Goal: Information Seeking & Learning: Learn about a topic

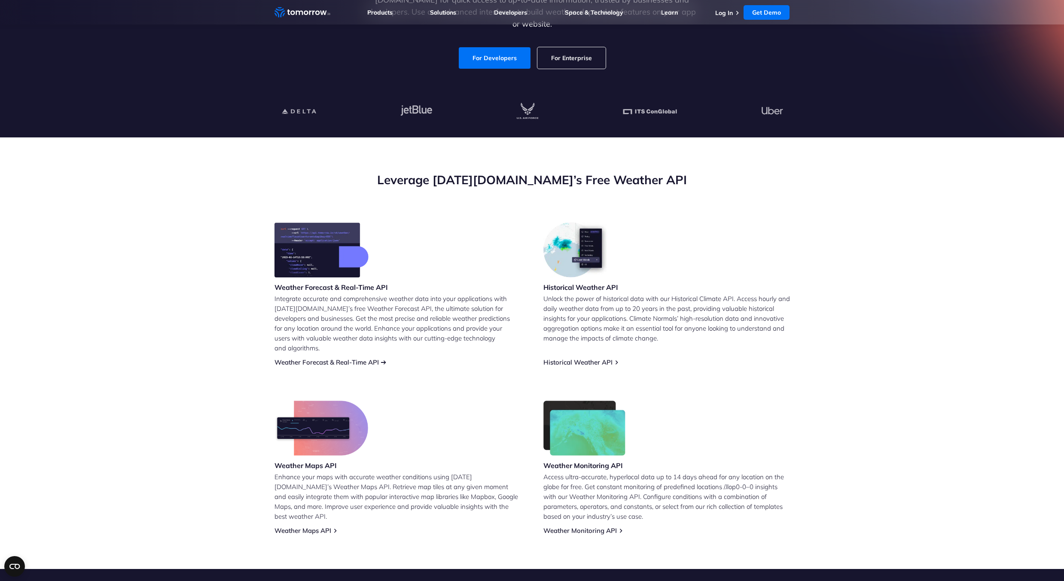
click at [348, 358] on link "Weather Forecast & Real-Time API" at bounding box center [326, 362] width 104 height 8
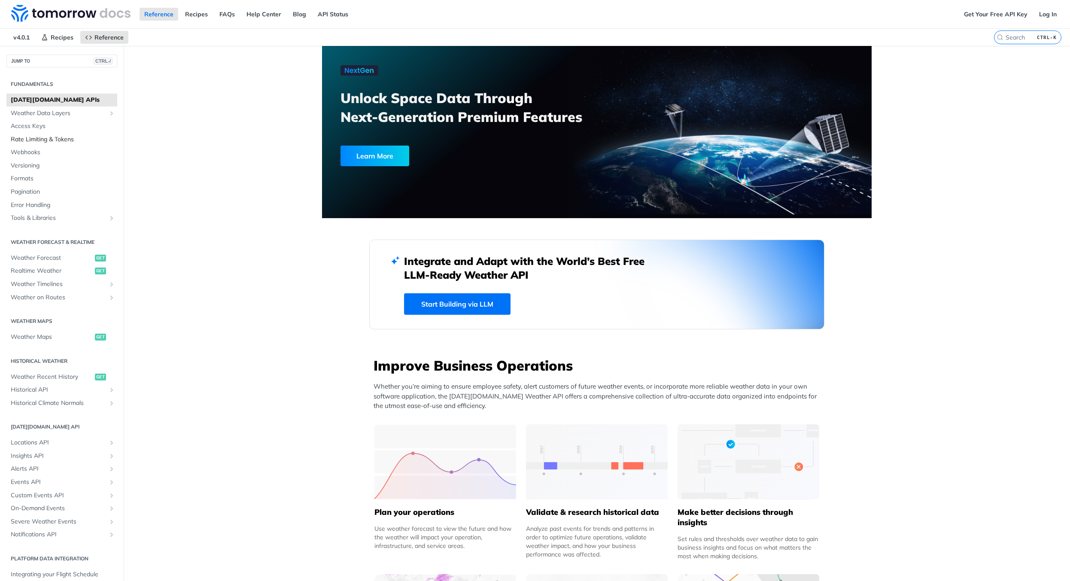
click at [40, 140] on span "Rate Limiting & Tokens" at bounding box center [63, 139] width 104 height 9
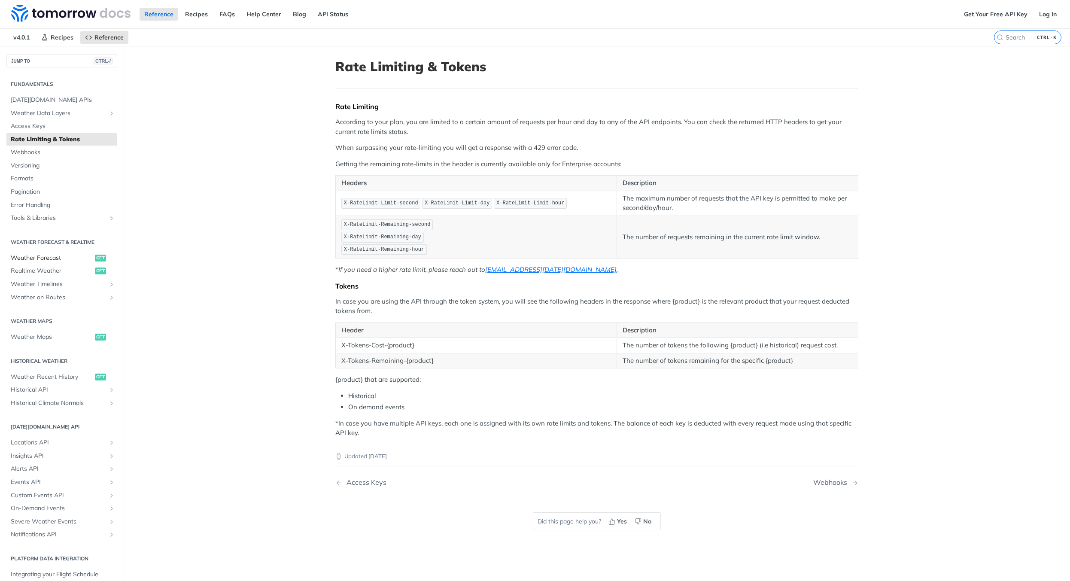
click at [56, 256] on span "Weather Forecast" at bounding box center [52, 258] width 82 height 9
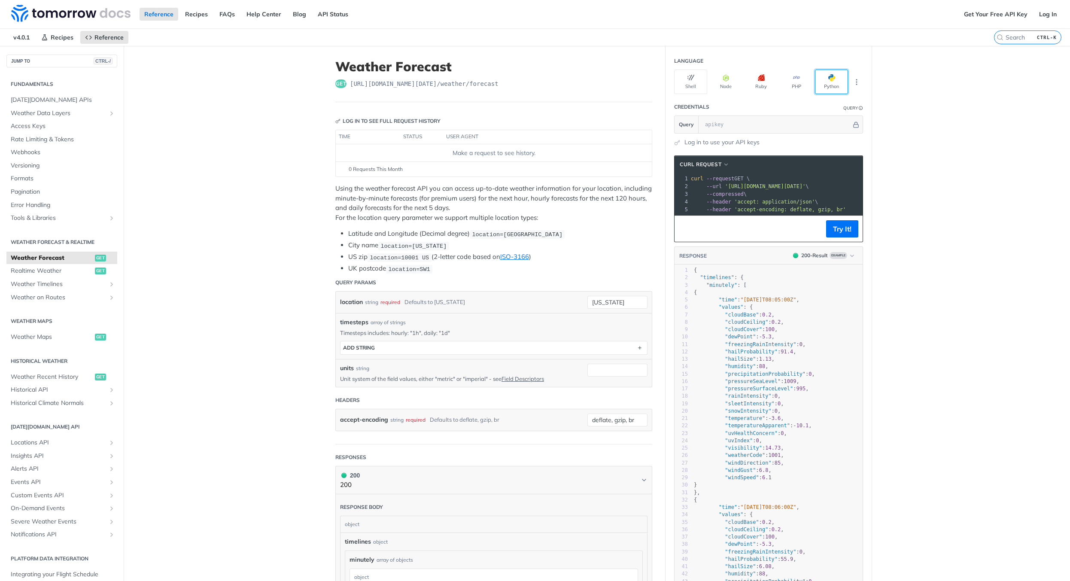
click at [829, 82] on button "Python" at bounding box center [831, 82] width 33 height 24
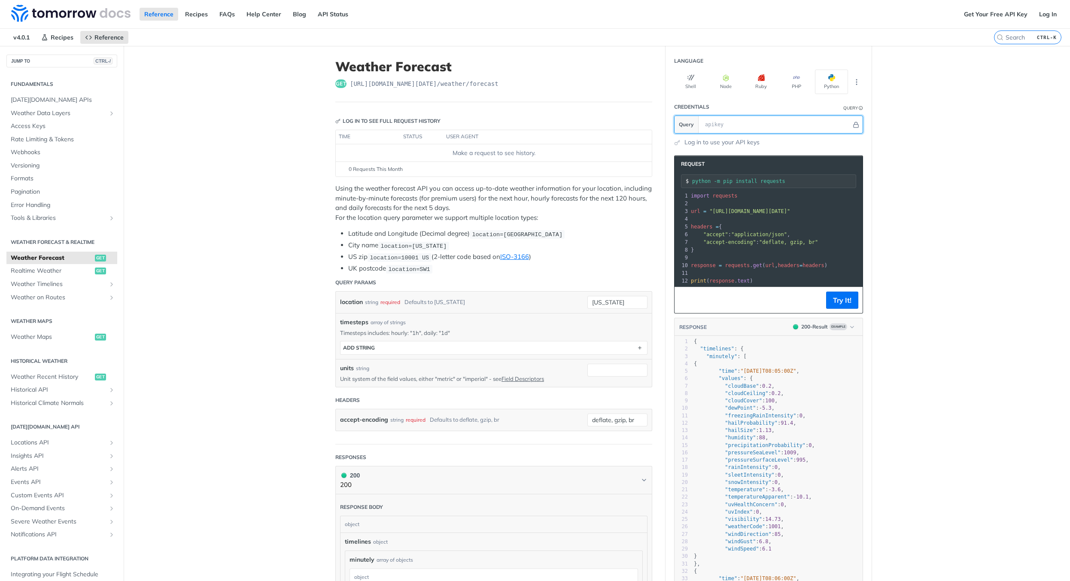
click at [721, 123] on input "text" at bounding box center [776, 124] width 151 height 17
click at [941, 159] on main "JUMP TO CTRL-/ Fundamentals Tomorrow.io APIs Weather Data Layers Core Probabili…" at bounding box center [535, 580] width 1070 height 1068
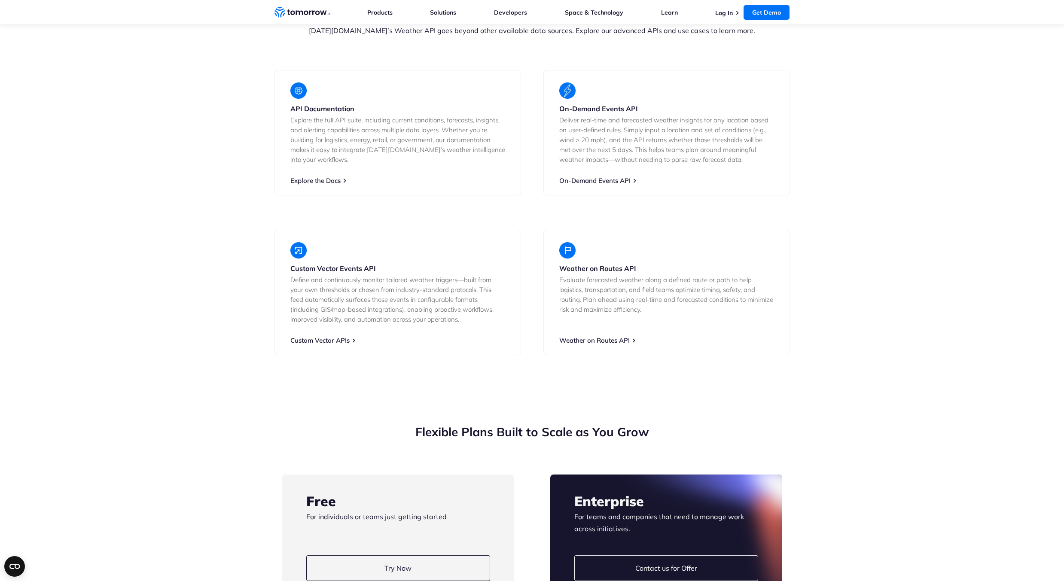
scroll to position [1933, 0]
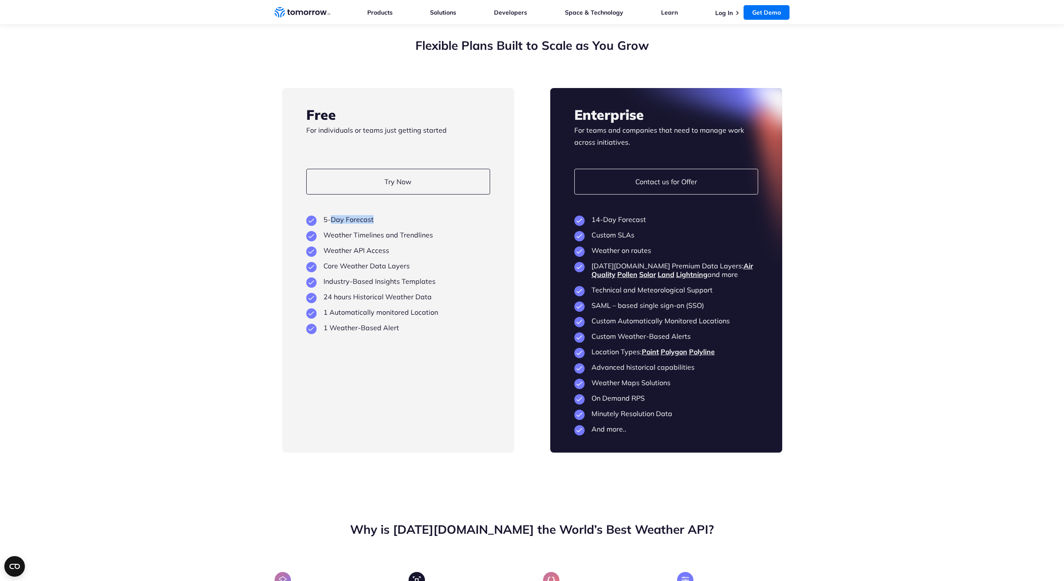
drag, startPoint x: 329, startPoint y: 244, endPoint x: 437, endPoint y: 244, distance: 108.2
click at [433, 224] on li "5-Day Forecast" at bounding box center [398, 219] width 184 height 9
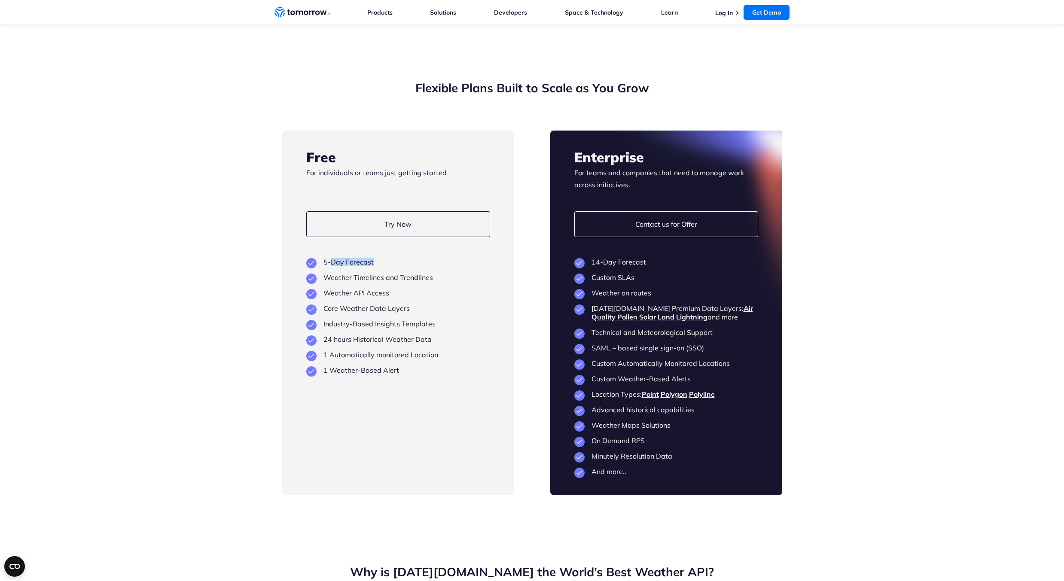
scroll to position [1890, 0]
click at [357, 375] on ul "5-Day Forecast Weather Timelines and Trendlines Weather API Access Core Weather…" at bounding box center [398, 316] width 184 height 117
